Goal: Task Accomplishment & Management: Manage account settings

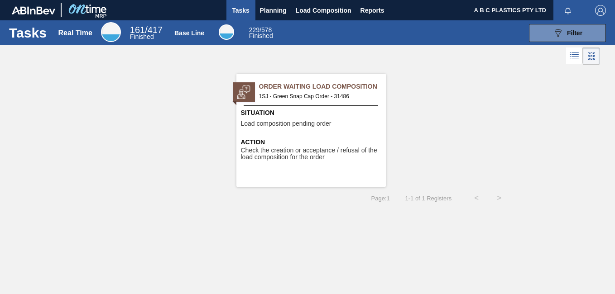
click at [332, 115] on span "Situation" at bounding box center [312, 113] width 143 height 10
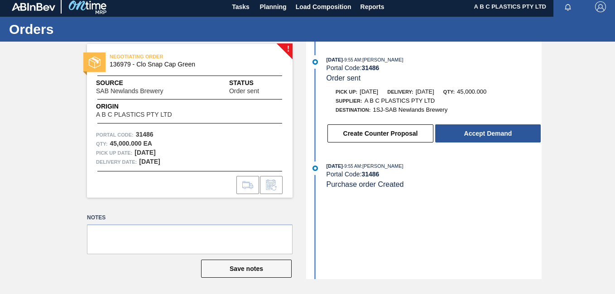
scroll to position [5, 0]
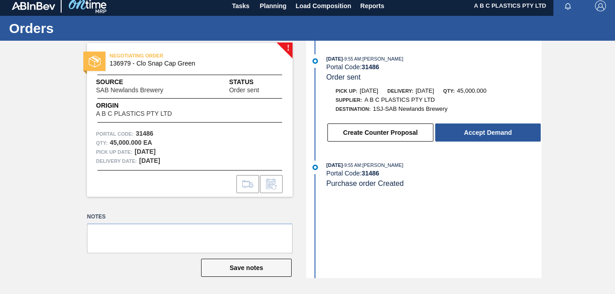
click at [212, 143] on div "Qty : 45,000.000 EA" at bounding box center [190, 143] width 188 height 9
click at [168, 66] on span "136979 - Clo Snap Cap Green" at bounding box center [192, 63] width 164 height 7
click at [168, 67] on span "136979 - Clo Snap Cap Green" at bounding box center [192, 63] width 164 height 7
drag, startPoint x: 168, startPoint y: 67, endPoint x: 169, endPoint y: 156, distance: 89.7
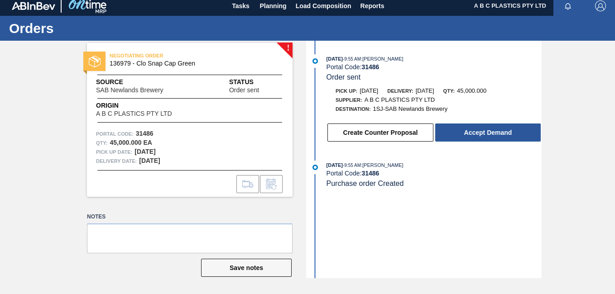
click at [169, 157] on div "Delivery Date: 09/07/2025" at bounding box center [190, 161] width 188 height 9
click at [421, 230] on div "09/05/2025 - 9:55 AM : Lwando Giyose Portal Code: 31486 Order sent Pick up: 09/…" at bounding box center [424, 160] width 233 height 238
click at [535, 85] on div "09/05/2025 - 9:55 AM : Lwando Giyose Portal Code: 31486 Order sent Pick up: 09/…" at bounding box center [424, 100] width 233 height 93
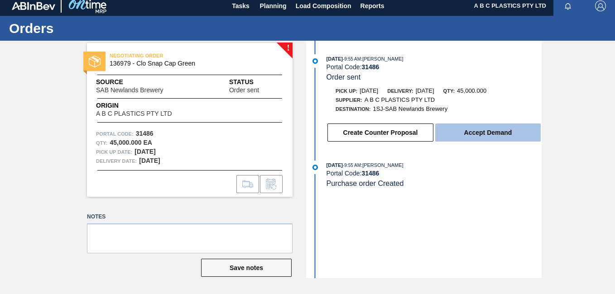
click at [487, 133] on button "Accept Demand" at bounding box center [488, 133] width 106 height 18
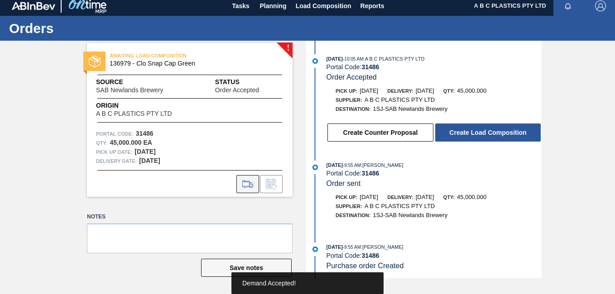
click at [248, 182] on icon at bounding box center [248, 184] width 14 height 11
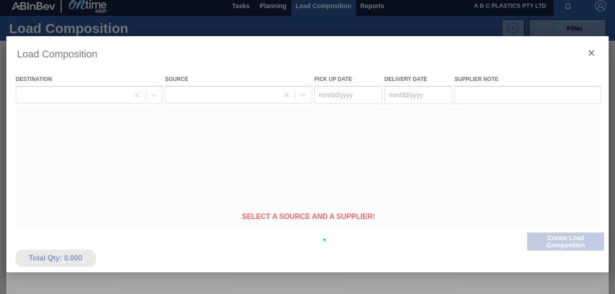
type Date "[DATE]"
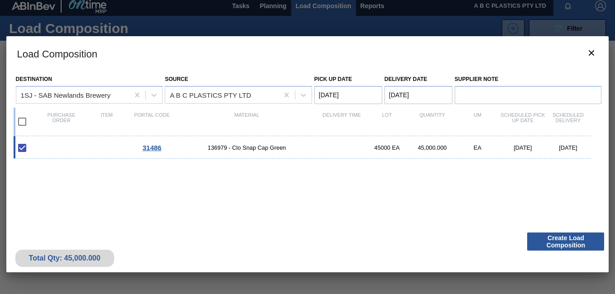
click at [154, 148] on span "31486" at bounding box center [152, 148] width 19 height 8
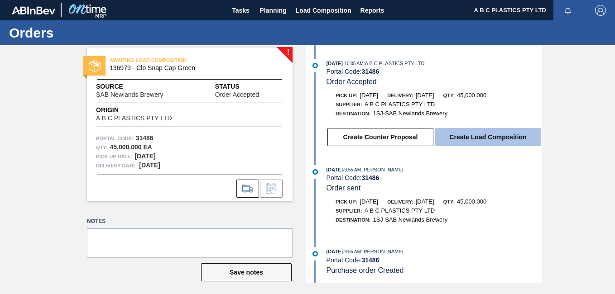
scroll to position [1, 0]
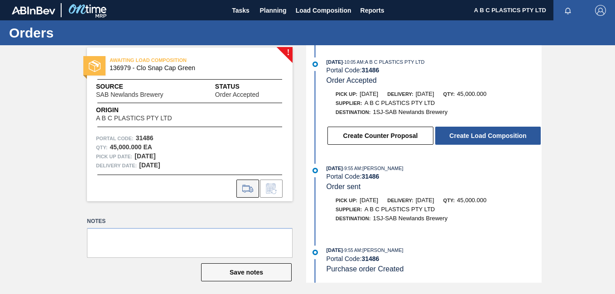
click at [247, 187] on icon at bounding box center [248, 188] width 14 height 11
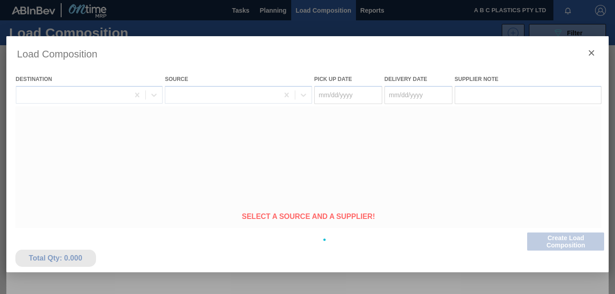
type Date "[DATE]"
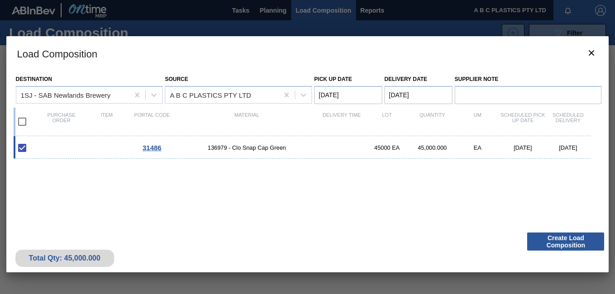
click at [396, 94] on Date "[DATE]" at bounding box center [419, 95] width 68 height 18
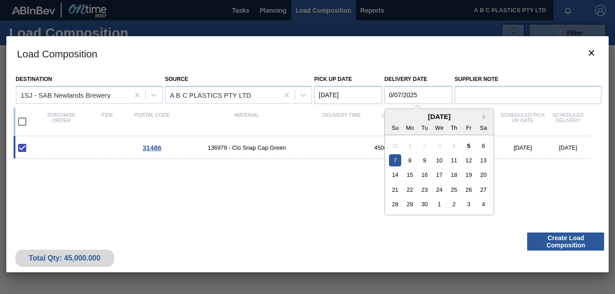
type Date "[DATE]"
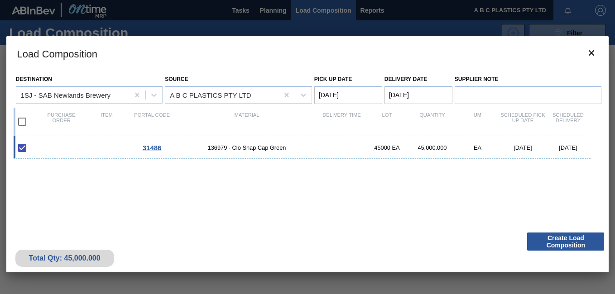
click at [205, 252] on div "Total Qty: 45,000.000 Create Load Composition" at bounding box center [307, 250] width 603 height 44
click at [591, 52] on icon "botão de ícone" at bounding box center [591, 52] width 5 height 5
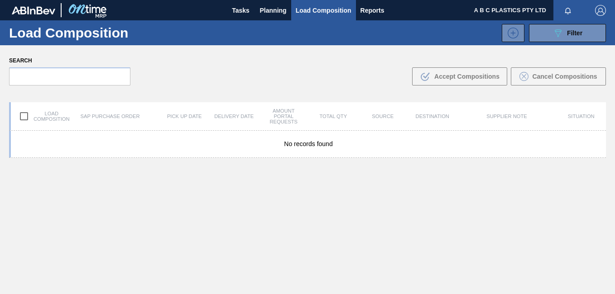
click at [576, 65] on div "Search .b{fill:var(--color-action-default)} Accept Compositions Cancel Composit…" at bounding box center [307, 69] width 615 height 49
click at [274, 5] on span "Planning" at bounding box center [273, 10] width 27 height 11
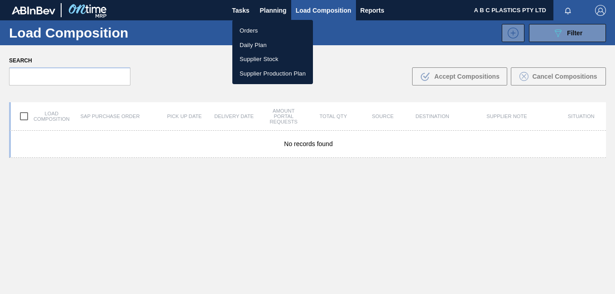
click at [255, 31] on li "Orders" at bounding box center [272, 31] width 81 height 14
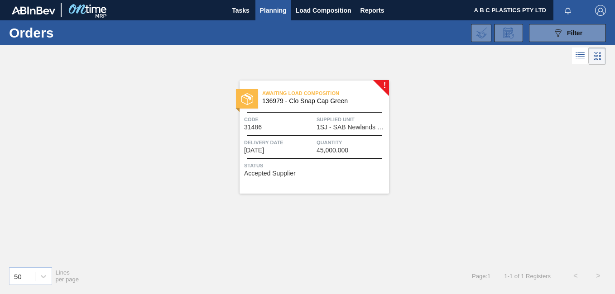
click at [299, 133] on div "Awaiting Load Composition 136979 - Clo Snap Cap Green Code 31486 Supplied Unit …" at bounding box center [314, 137] width 149 height 113
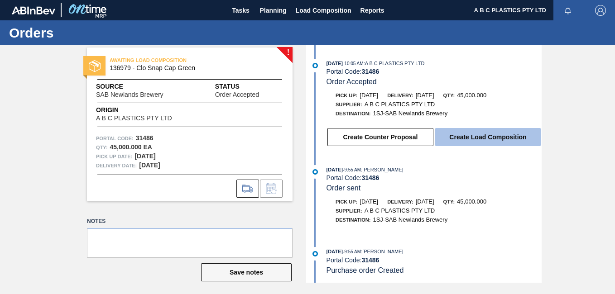
click at [459, 136] on button "Create Load Composition" at bounding box center [488, 137] width 106 height 18
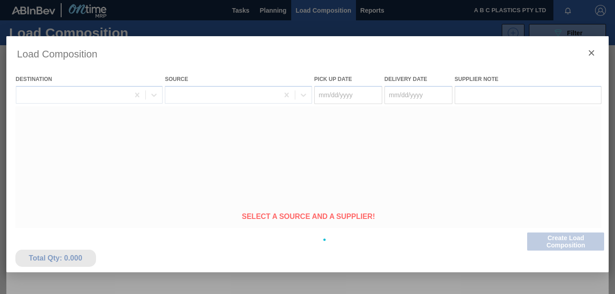
type Date "[DATE]"
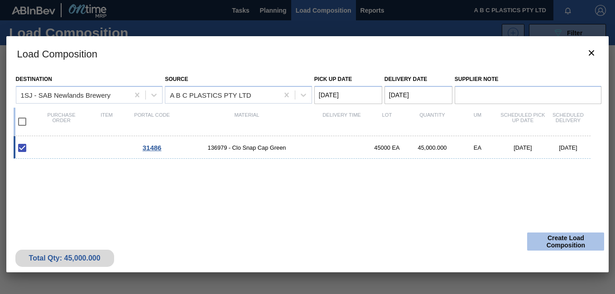
click at [544, 242] on button "Create Load Composition" at bounding box center [565, 242] width 77 height 18
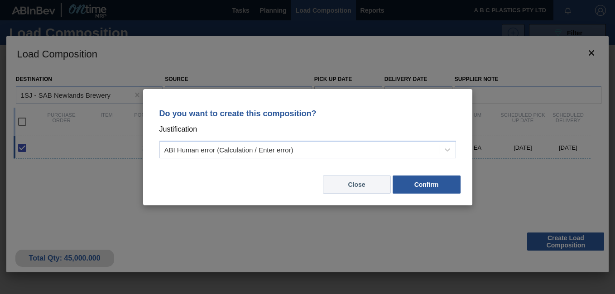
click at [362, 184] on button "Close" at bounding box center [357, 185] width 68 height 18
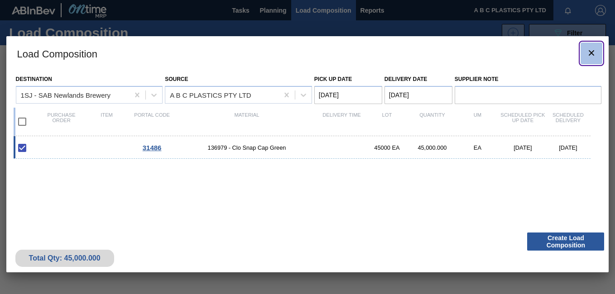
click at [594, 51] on icon "botão de ícone" at bounding box center [591, 52] width 5 height 5
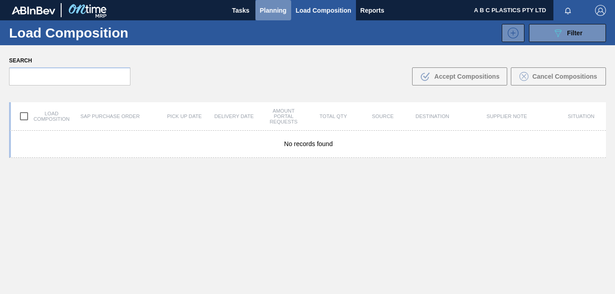
click at [274, 6] on span "Planning" at bounding box center [273, 10] width 27 height 11
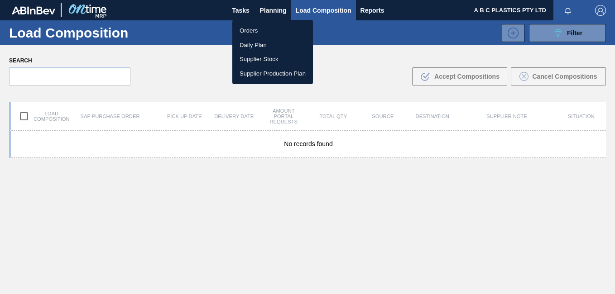
click at [263, 32] on li "Orders" at bounding box center [272, 31] width 81 height 14
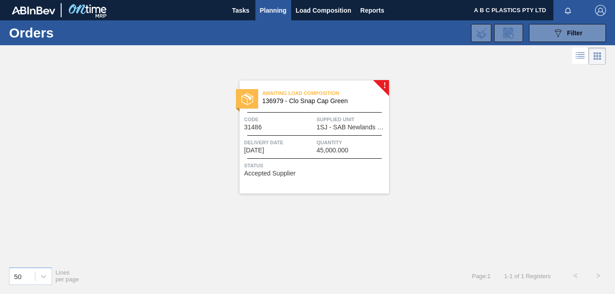
click at [306, 101] on span "136979 - Clo Snap Cap Green" at bounding box center [322, 101] width 120 height 7
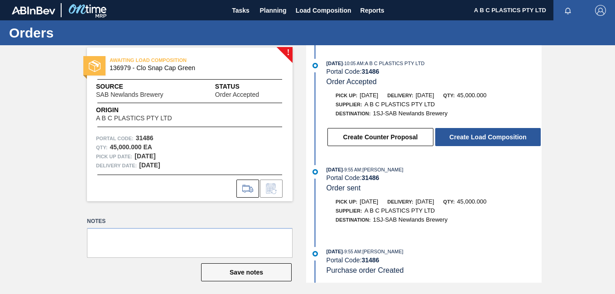
scroll to position [1, 0]
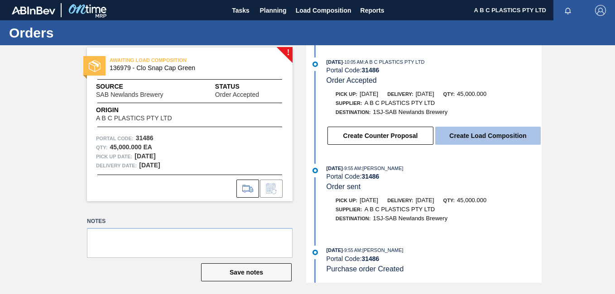
click at [490, 137] on button "Create Load Composition" at bounding box center [488, 136] width 106 height 18
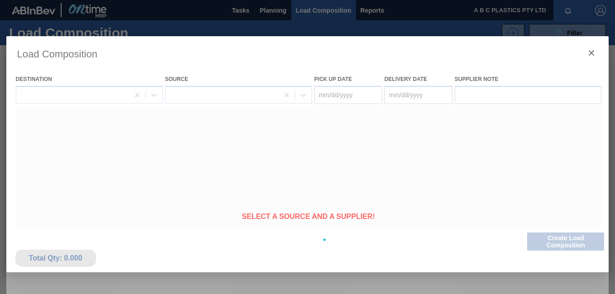
type Date "[DATE]"
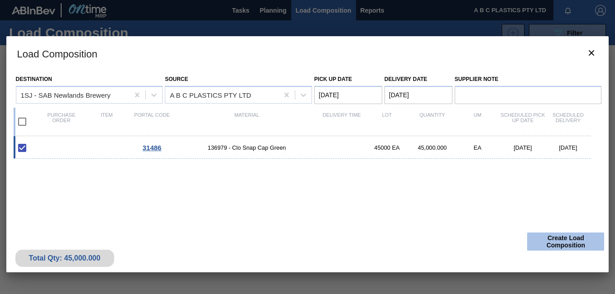
click at [584, 239] on button "Create Load Composition" at bounding box center [565, 242] width 77 height 18
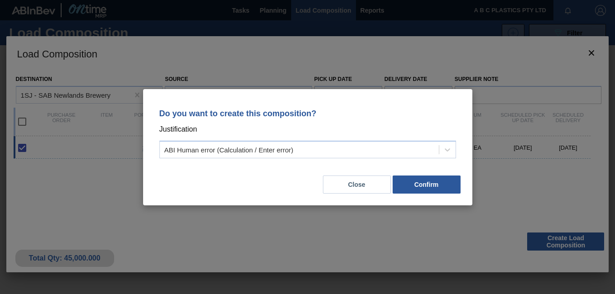
drag, startPoint x: 419, startPoint y: 184, endPoint x: 615, endPoint y: 142, distance: 199.8
click at [419, 185] on button "Confirm" at bounding box center [427, 185] width 68 height 18
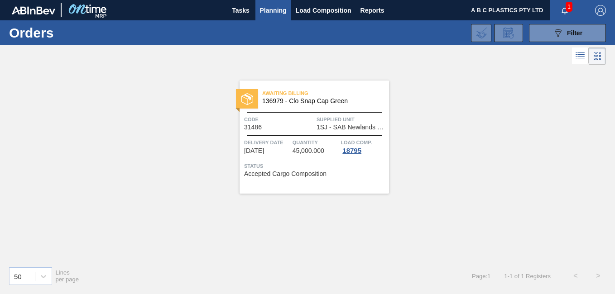
click at [302, 146] on span "Quantity" at bounding box center [316, 142] width 46 height 9
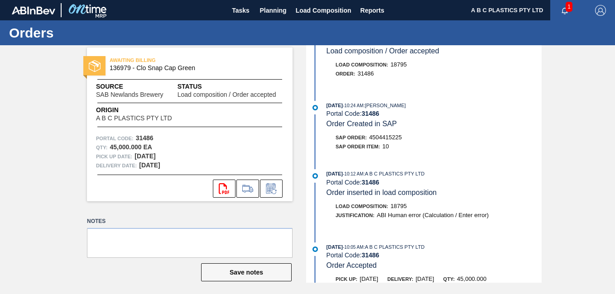
scroll to position [45, 0]
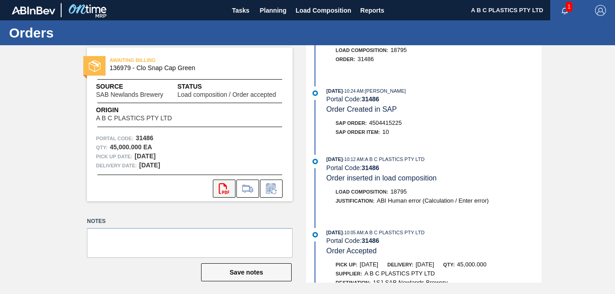
click at [228, 188] on icon "svg{fill:#ff0000}" at bounding box center [224, 188] width 11 height 11
click at [192, 120] on div "Origin A B C PLASTICS PTY LTD" at bounding box center [145, 114] width 98 height 16
click at [277, 13] on span "Planning" at bounding box center [273, 10] width 27 height 11
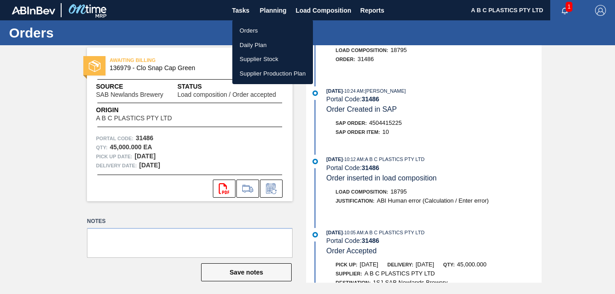
click at [261, 28] on li "Orders" at bounding box center [272, 31] width 81 height 14
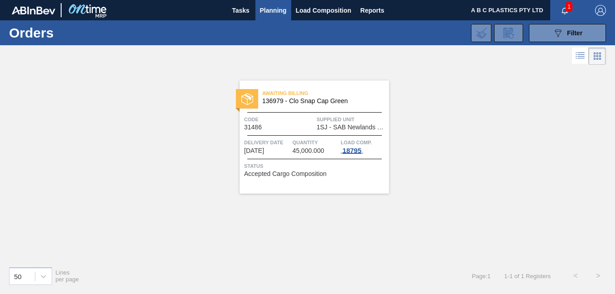
click at [353, 150] on div "18795" at bounding box center [352, 150] width 23 height 7
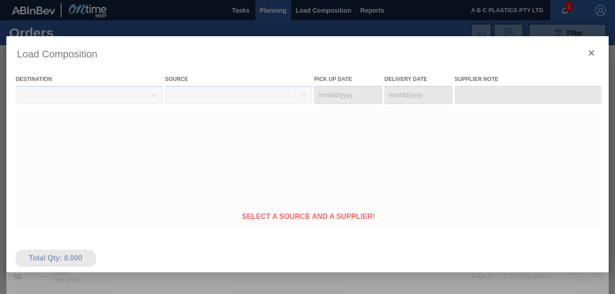
type Date "[DATE]"
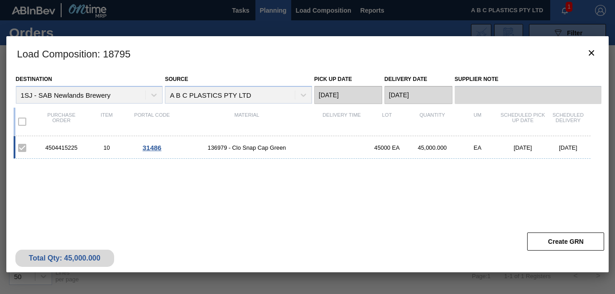
click at [67, 148] on div "4504415225" at bounding box center [61, 147] width 45 height 7
click at [155, 147] on span "31486" at bounding box center [152, 148] width 19 height 8
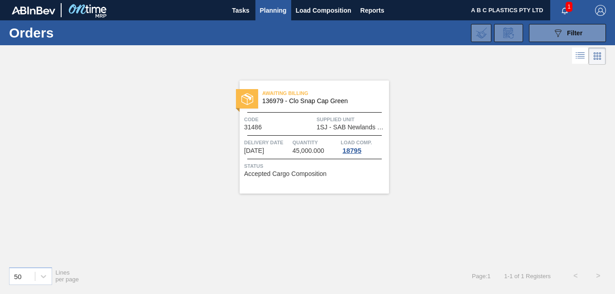
click at [264, 149] on span "[DATE]" at bounding box center [254, 151] width 20 height 7
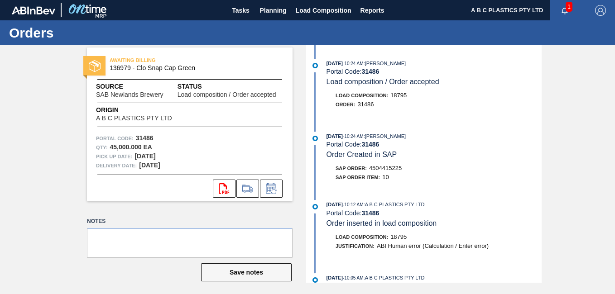
click at [571, 77] on div "AWAITING BILLING 136979 - Clo Snap Cap Green Source SAB Newlands Brewery Status…" at bounding box center [307, 164] width 615 height 238
